Goal: Navigation & Orientation: Understand site structure

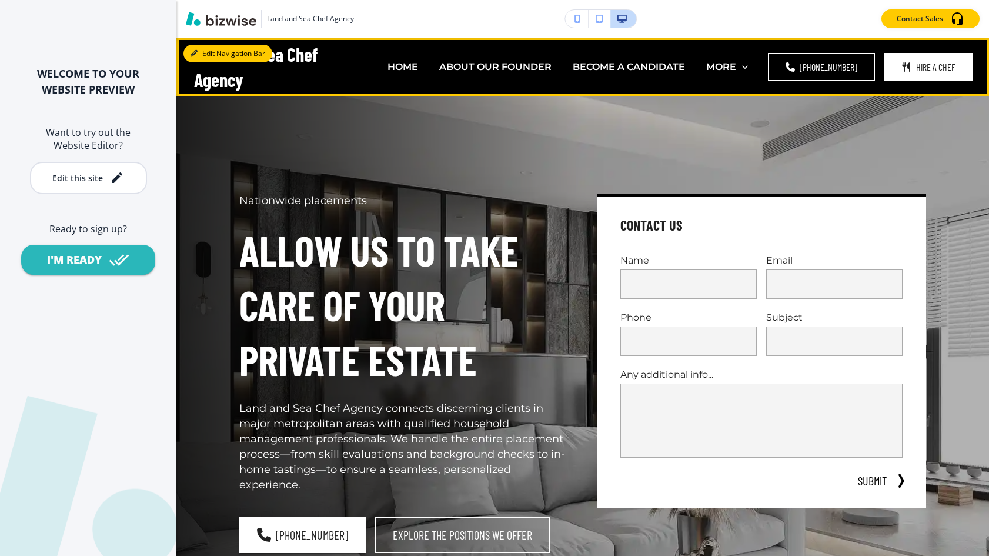
click at [206, 54] on button "Edit Navigation Bar" at bounding box center [228, 54] width 89 height 18
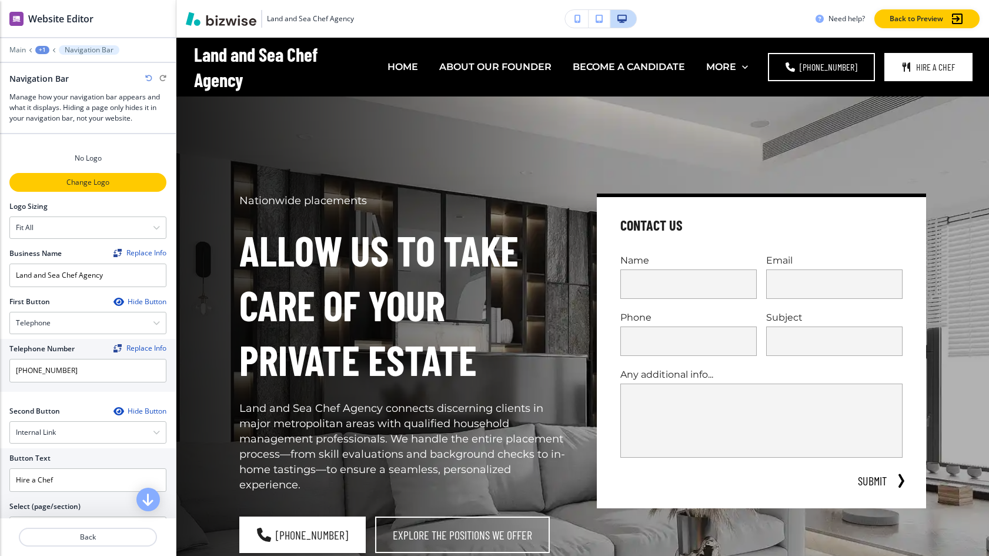
click at [89, 184] on p "Change Logo" at bounding box center [88, 182] width 155 height 11
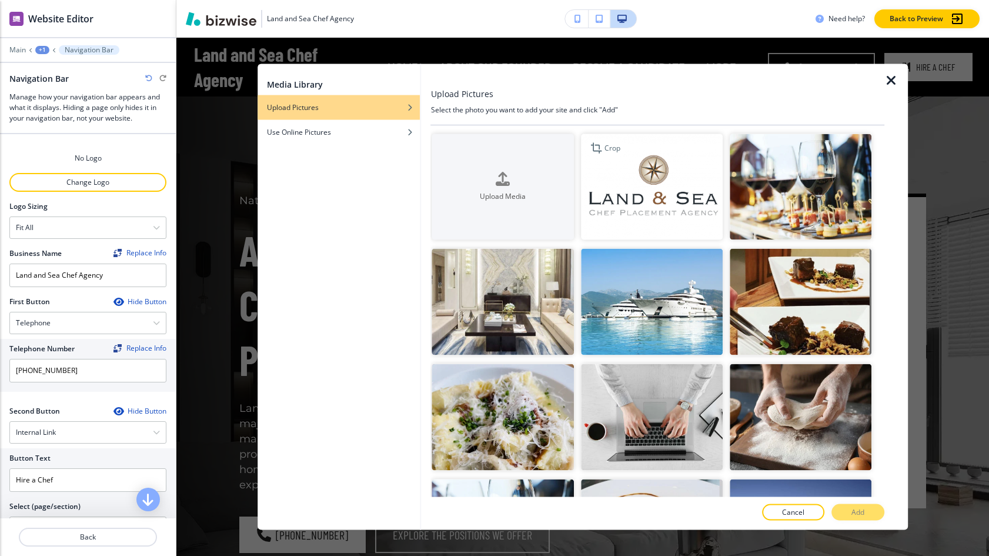
click at [653, 199] on img "button" at bounding box center [652, 187] width 142 height 106
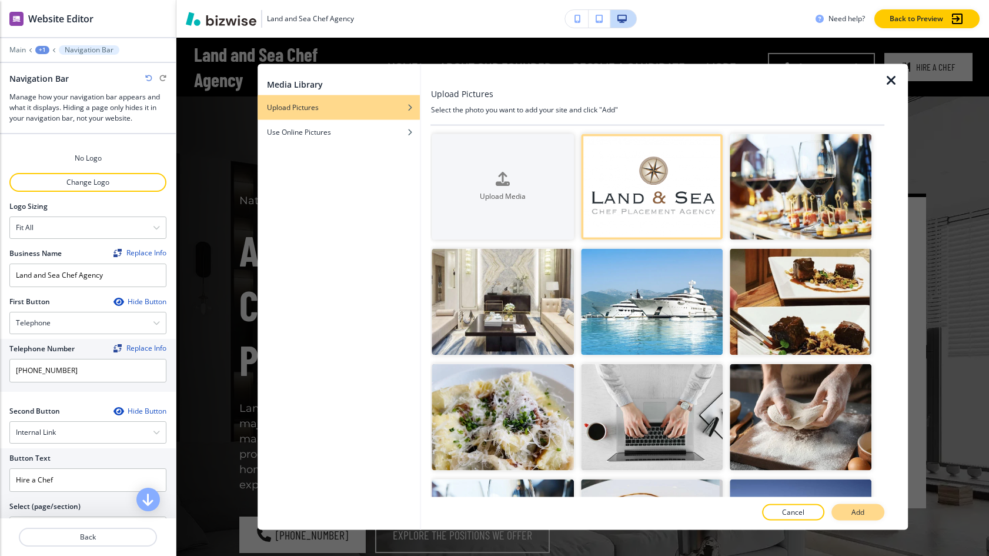
click at [858, 507] on p "Add" at bounding box center [858, 512] width 13 height 11
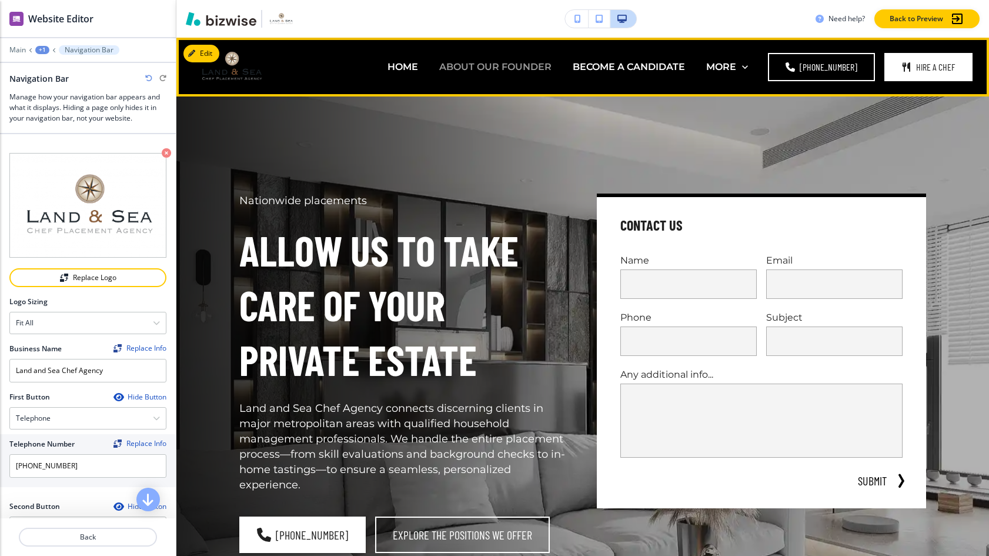
click at [439, 64] on p "ABOUT OUR FOUNDER" at bounding box center [495, 67] width 112 height 14
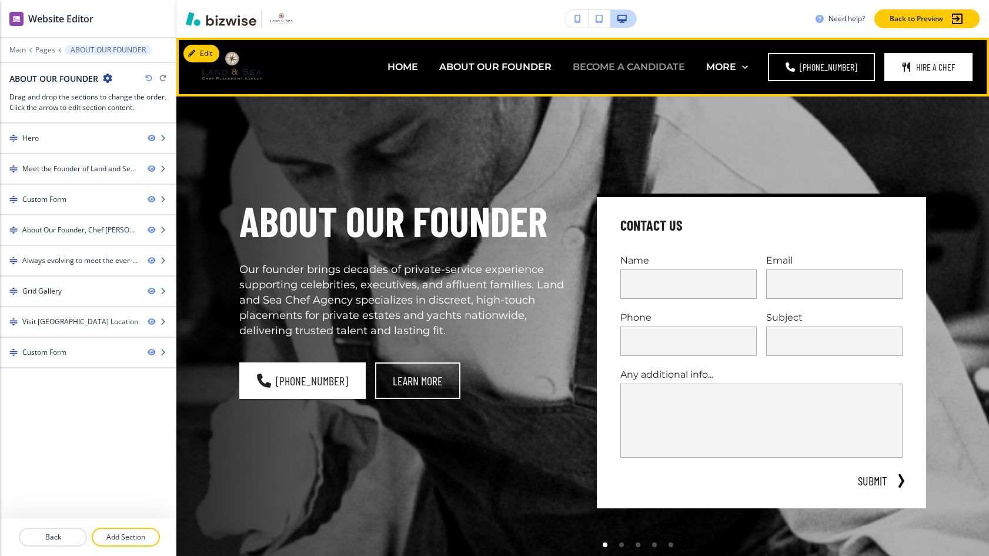
click at [573, 66] on p "BECOME A CANDIDATE" at bounding box center [629, 67] width 112 height 14
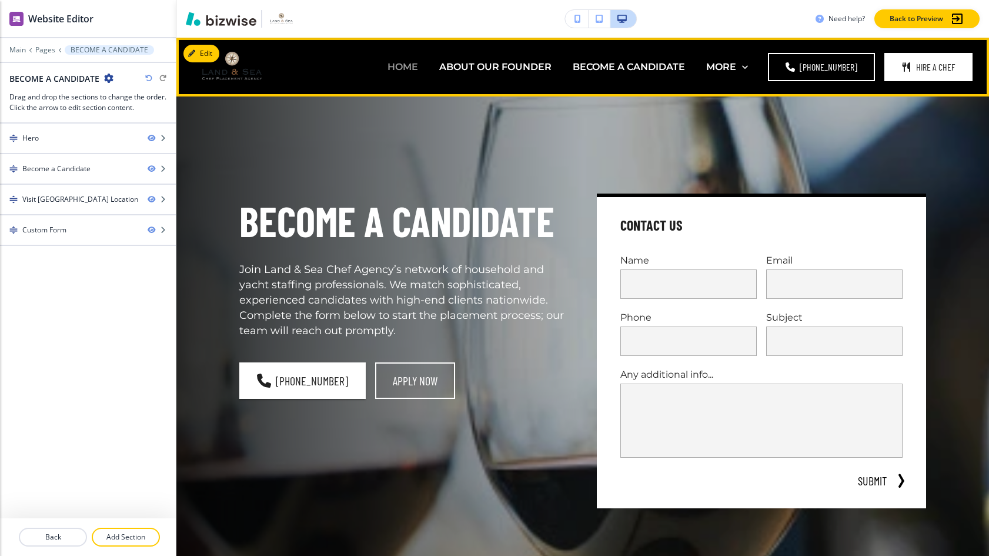
click at [388, 71] on p "HOME" at bounding box center [403, 67] width 31 height 14
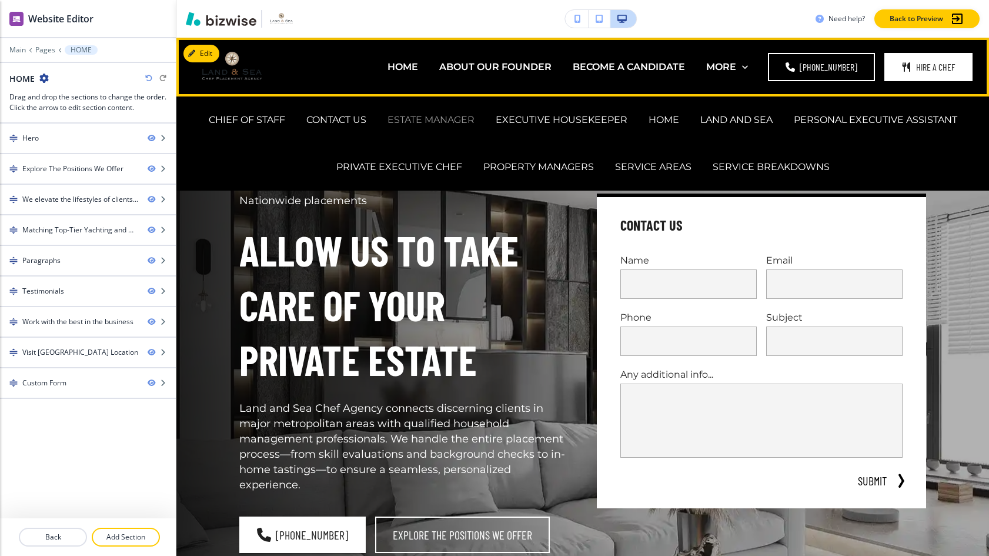
click at [427, 119] on p "ESTATE MANAGER" at bounding box center [431, 120] width 87 height 14
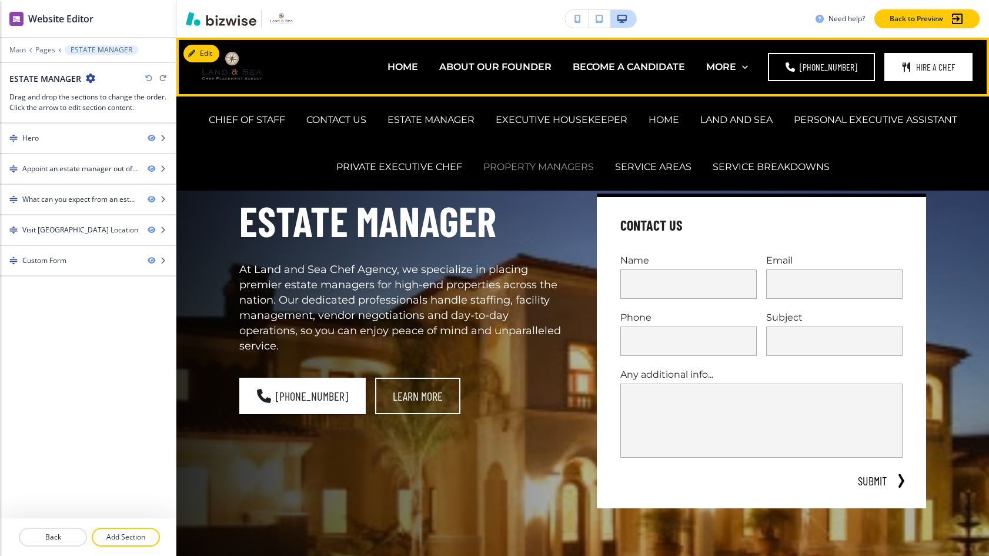
click at [504, 171] on p "PROPERTY MANAGERS" at bounding box center [538, 167] width 111 height 14
